Goal: Navigation & Orientation: Go to known website

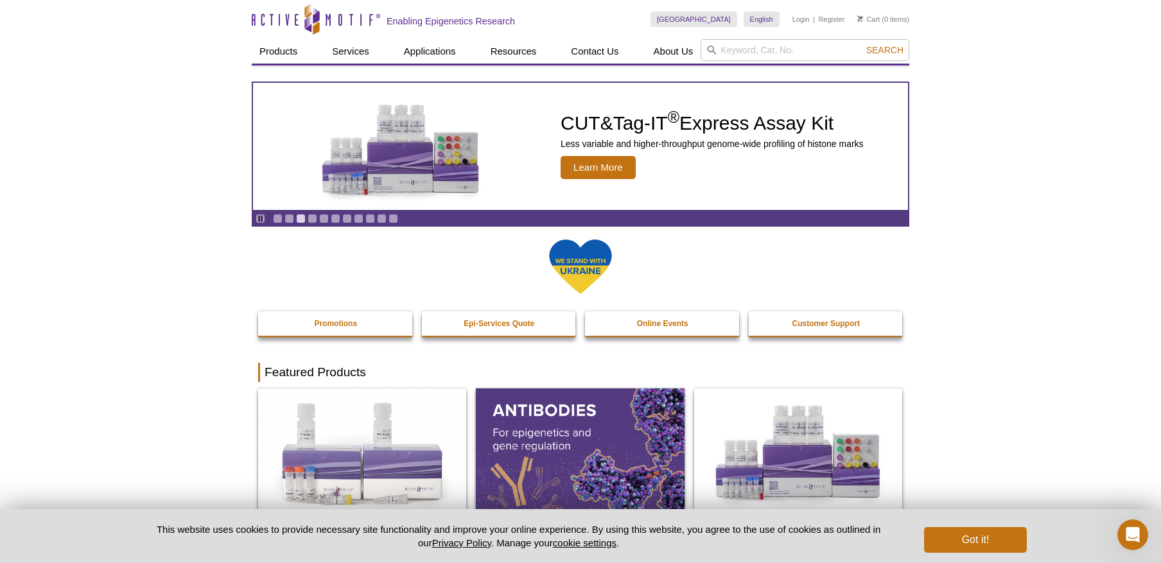
click at [325, 18] on icon "Active Motif Logo" at bounding box center [316, 18] width 128 height 31
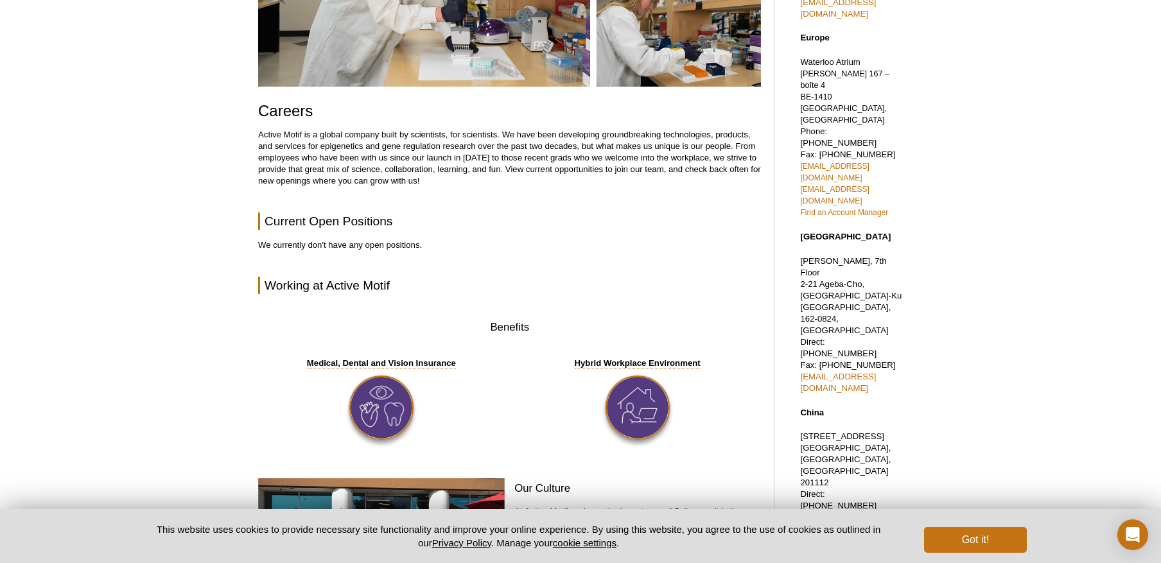
scroll to position [204, 0]
